Goal: Use online tool/utility: Use online tool/utility

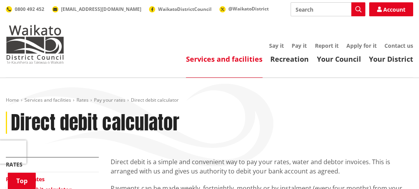
scroll to position [283, 0]
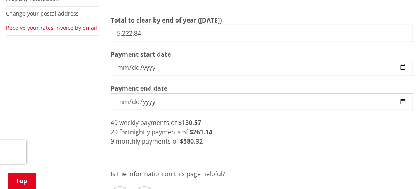
drag, startPoint x: 168, startPoint y: 31, endPoint x: 87, endPoint y: 30, distance: 81.5
click at [78, 29] on div "More from this section Rates Pay your rates Direct debit calculator Rates Infor…" at bounding box center [209, 56] width 419 height 364
click at [163, 33] on input "5,222.84" at bounding box center [262, 33] width 302 height 17
drag, startPoint x: 167, startPoint y: 33, endPoint x: 87, endPoint y: 35, distance: 80.4
click at [87, 35] on div "More from this section Rates Pay your rates Direct debit calculator Rates Infor…" at bounding box center [209, 56] width 419 height 364
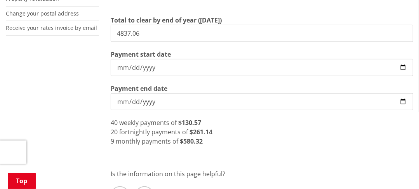
type input "4,837.06"
click at [241, 76] on section "Total to clear by end of year (30 June) 4,837.06 Payment start date 2025-09-25 …" at bounding box center [262, 63] width 302 height 95
click at [238, 68] on input "[DATE]" at bounding box center [262, 67] width 302 height 17
click at [69, 99] on div "More from this section Rates Pay your rates Direct debit calculator Rates Infor…" at bounding box center [209, 56] width 419 height 364
click at [297, 129] on div "20 fortnightly payments of $241.85" at bounding box center [262, 131] width 302 height 9
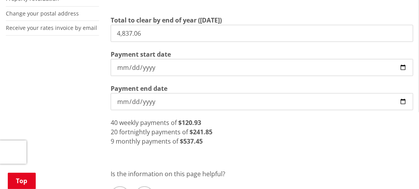
click at [120, 66] on input "[DATE]" at bounding box center [262, 67] width 302 height 17
type input "[DATE]"
click at [149, 102] on input "[DATE]" at bounding box center [262, 101] width 302 height 17
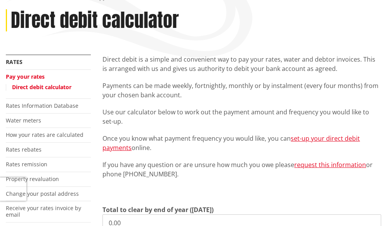
scroll to position [155, 0]
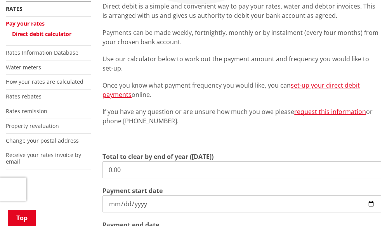
drag, startPoint x: 146, startPoint y: 172, endPoint x: 79, endPoint y: 167, distance: 67.0
click at [82, 139] on div "More from this section Rates Pay your rates Direct debit calculator Rates Infor…" at bounding box center [193, 171] width 387 height 338
type input "5,222.84"
click at [191, 139] on input "[DATE]" at bounding box center [241, 204] width 279 height 17
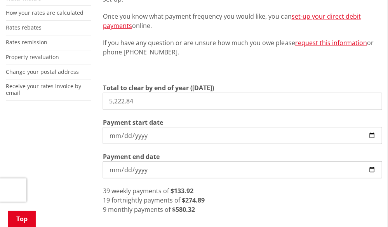
scroll to position [310, 0]
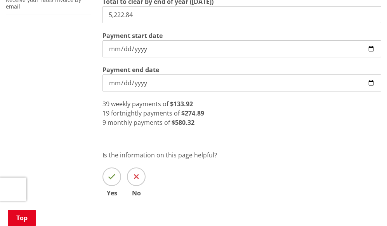
click at [228, 139] on div "Direct debit is a simple and convenient way to pay your rates, water and debtor…" at bounding box center [242, 32] width 290 height 373
drag, startPoint x: 114, startPoint y: 50, endPoint x: 137, endPoint y: 54, distance: 22.8
click at [114, 50] on input "[DATE]" at bounding box center [241, 48] width 279 height 17
type input "[DATE]"
click at [265, 120] on div "9 monthly payments of $580.32" at bounding box center [241, 122] width 279 height 9
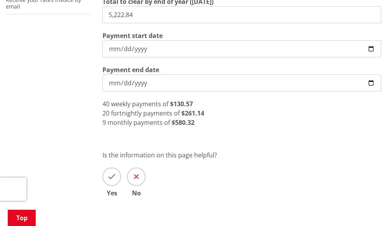
click at [138, 85] on input "[DATE]" at bounding box center [241, 83] width 279 height 17
click at [121, 85] on input "[DATE]" at bounding box center [241, 83] width 279 height 17
click at [121, 84] on input "Payment end date" at bounding box center [241, 83] width 279 height 17
click at [107, 83] on input "Payment end date" at bounding box center [241, 83] width 279 height 17
click at [111, 80] on input "Payment end date" at bounding box center [241, 83] width 279 height 17
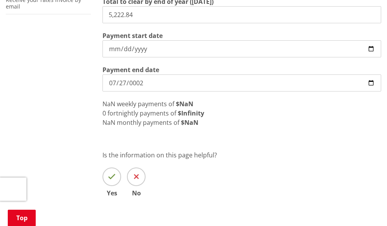
type input "0021-07-27"
click at [216, 124] on div "10 monthly payments of $522.28" at bounding box center [241, 122] width 279 height 9
click at [285, 132] on div "Direct debit is a simple and convenient way to pay your rates, water and debtor…" at bounding box center [242, 32] width 290 height 373
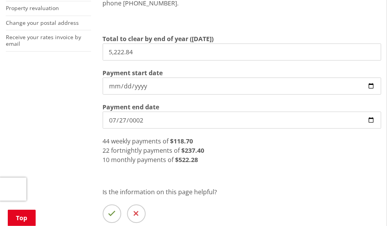
scroll to position [272, 0]
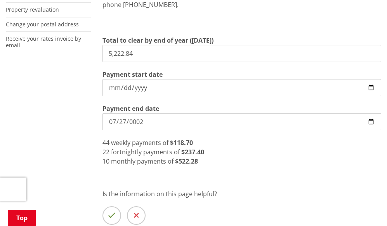
click at [66, 85] on div "More from this section Rates Pay your rates Direct debit calculator Rates Infor…" at bounding box center [193, 71] width 387 height 373
click at [29, 139] on div "More from this section Rates Pay your rates Direct debit calculator Rates Infor…" at bounding box center [193, 71] width 387 height 373
click at [114, 121] on input "[DATE]" at bounding box center [241, 121] width 279 height 17
type input "[DATE]"
click at [46, 99] on div "More from this section Rates Pay your rates Direct debit calculator Rates Infor…" at bounding box center [193, 71] width 387 height 373
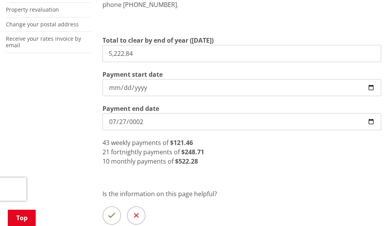
click at [46, 99] on div "More from this section Rates Pay your rates Direct debit calculator Rates Infor…" at bounding box center [193, 71] width 387 height 373
click at [45, 99] on div "More from this section Rates Pay your rates Direct debit calculator Rates Infor…" at bounding box center [193, 71] width 387 height 373
